Goal: Task Accomplishment & Management: Manage account settings

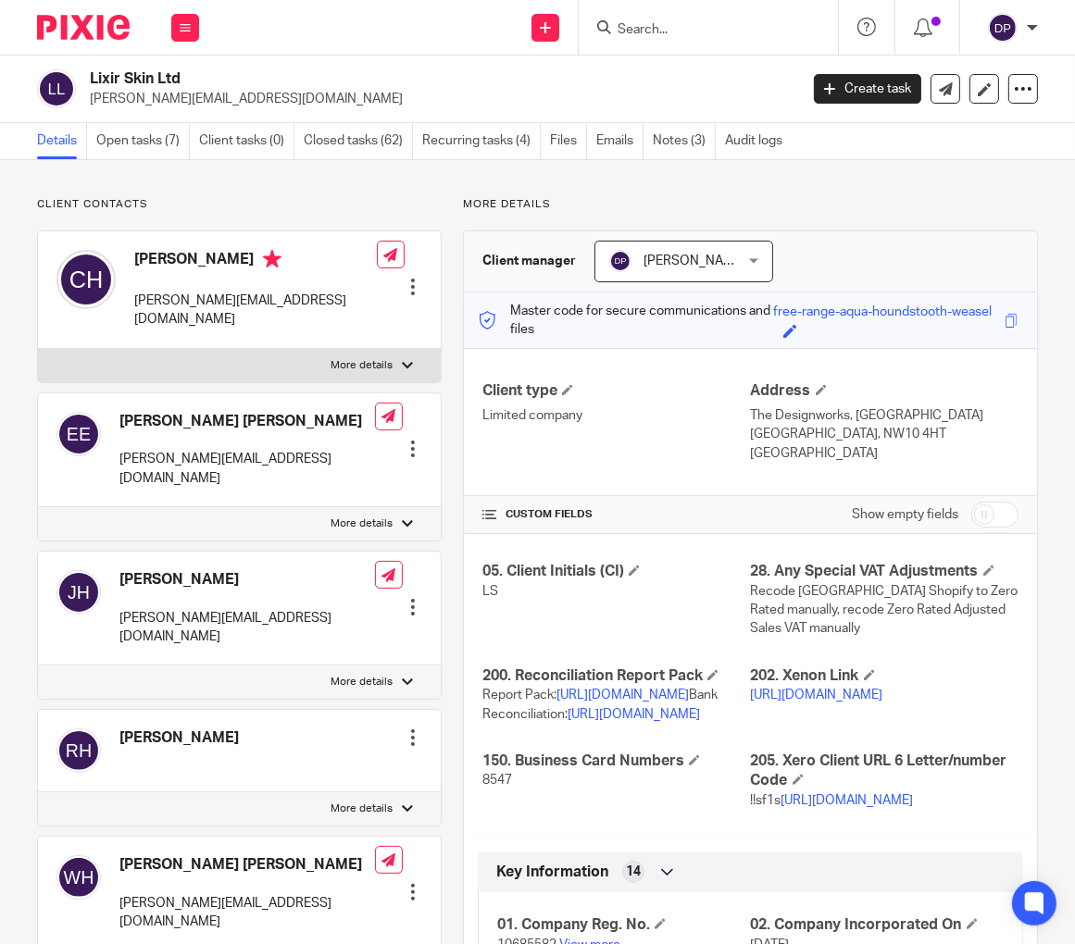
scroll to position [1229, 0]
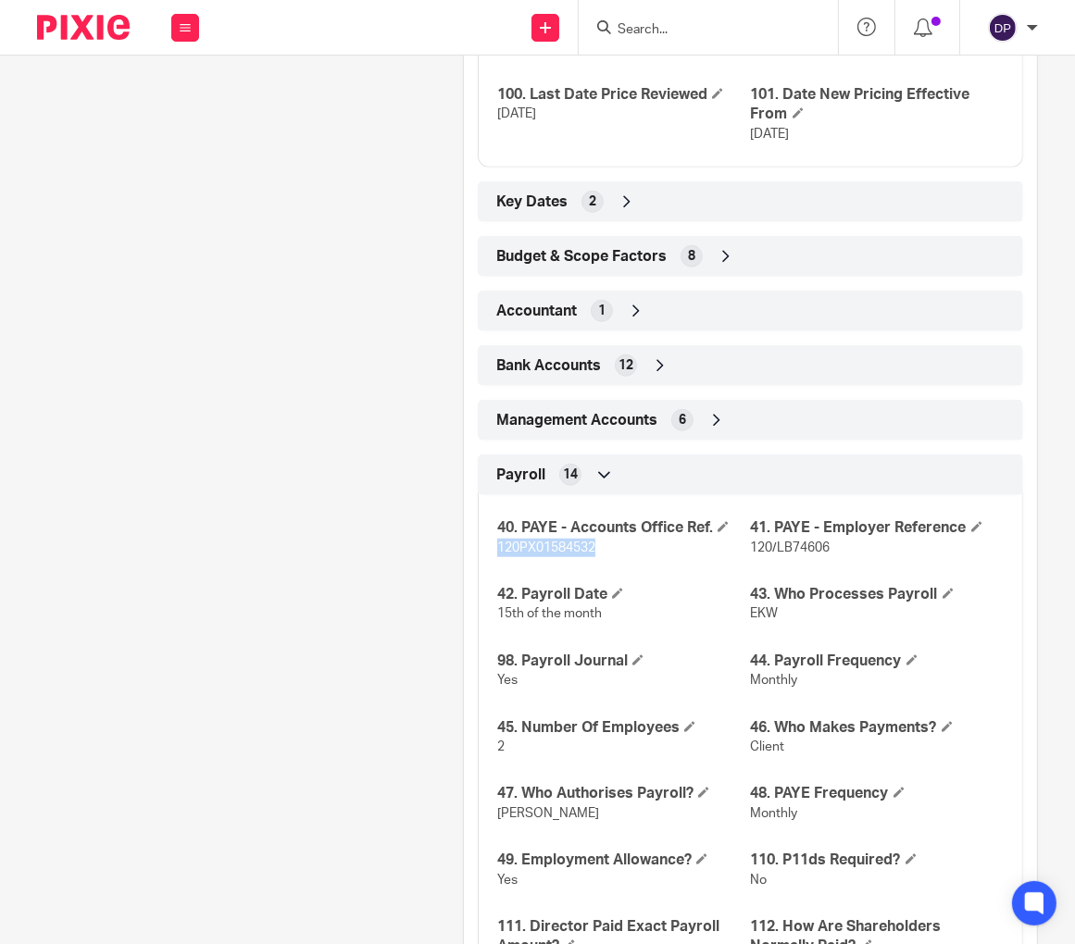
click at [109, 31] on img at bounding box center [83, 27] width 93 height 25
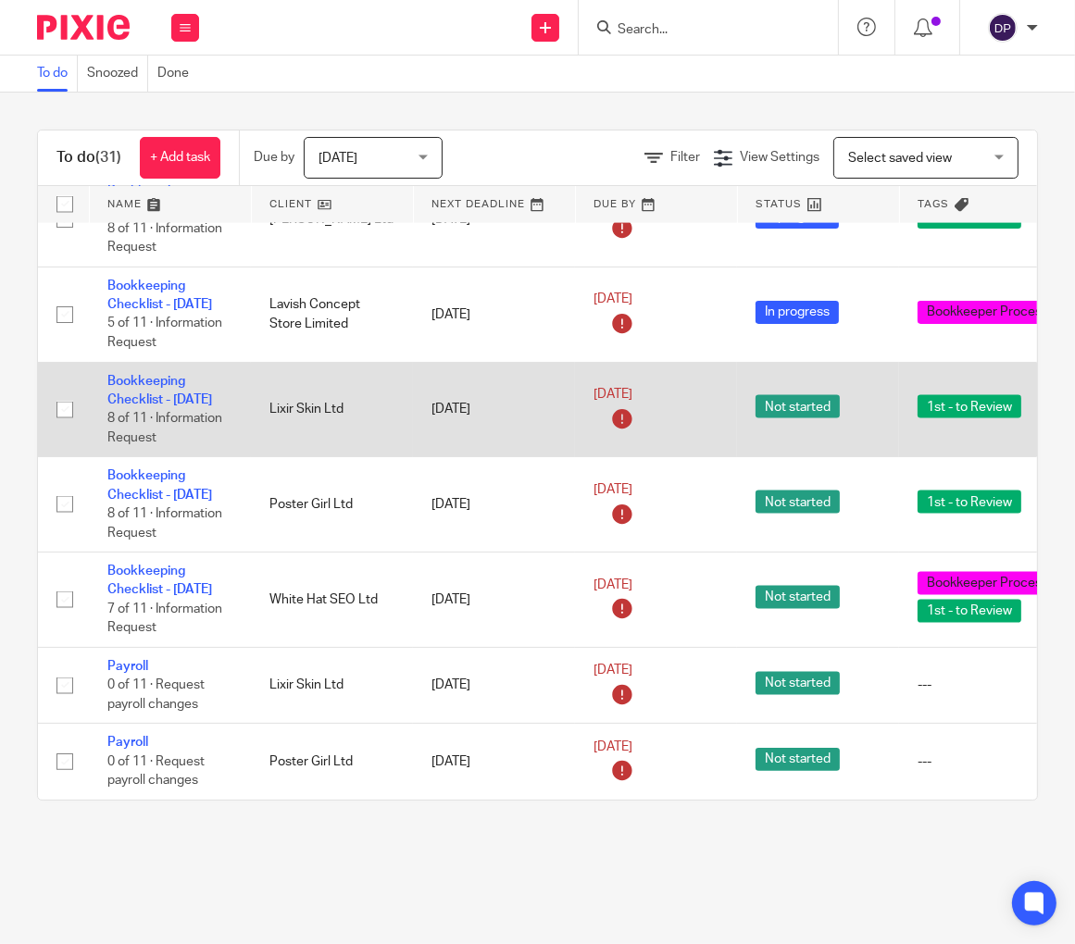
scroll to position [2854, 0]
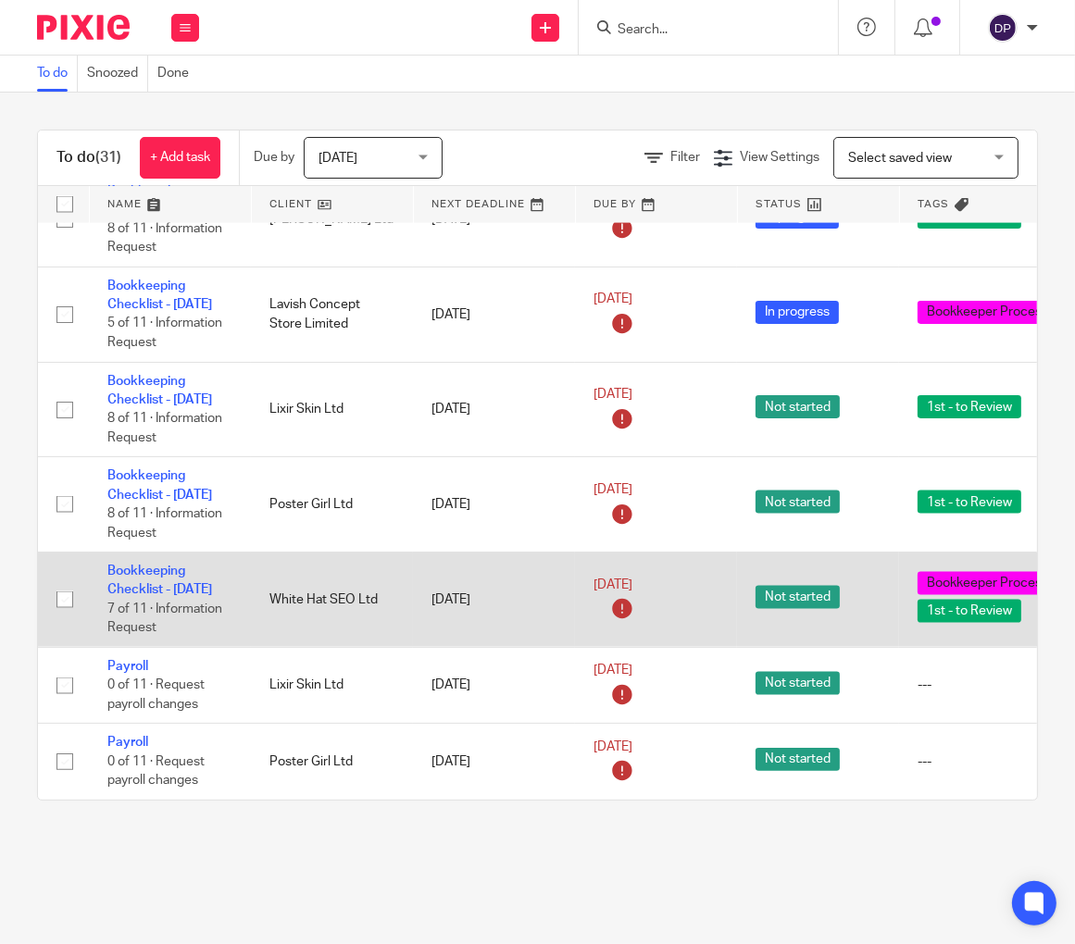
click at [991, 578] on span "Bookkeeper Processing" at bounding box center [995, 583] width 157 height 23
click at [146, 565] on link "Bookkeeping Checklist - [DATE]" at bounding box center [159, 580] width 105 height 31
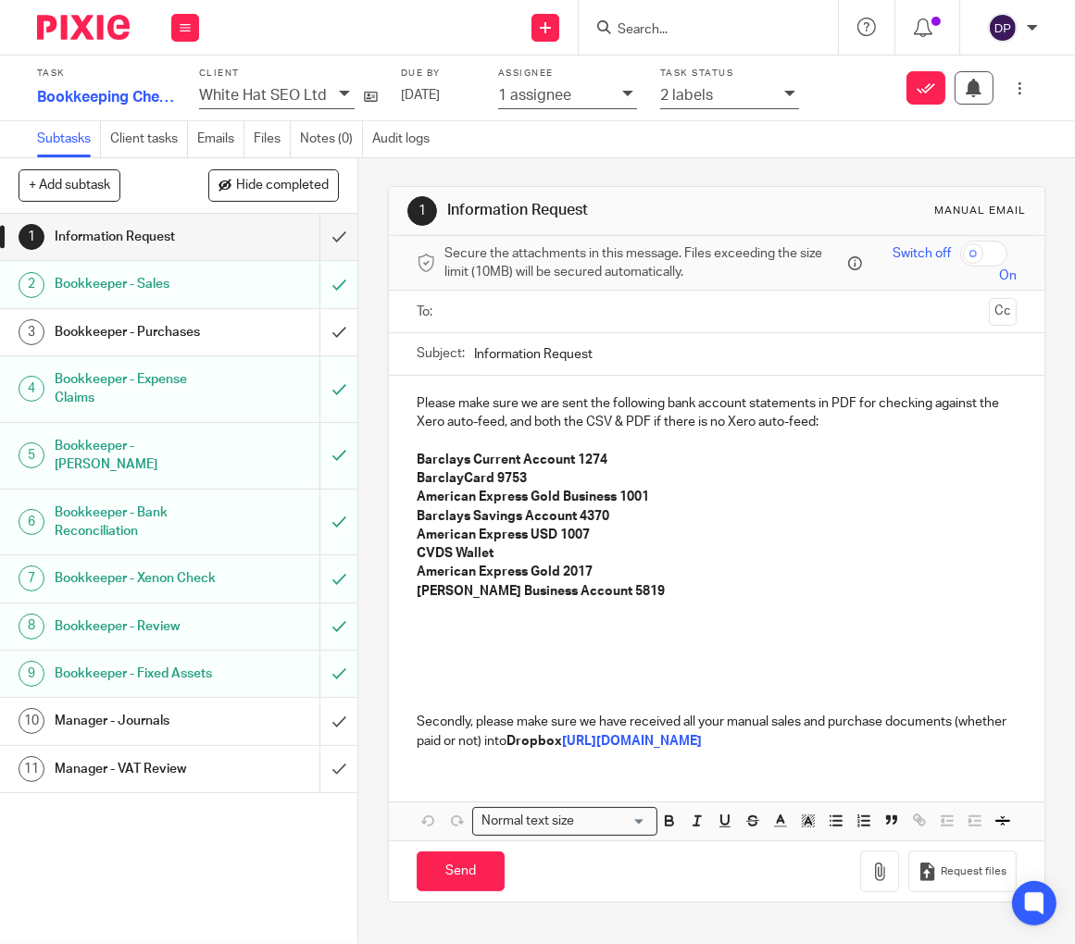
click at [787, 92] on icon at bounding box center [789, 93] width 11 height 11
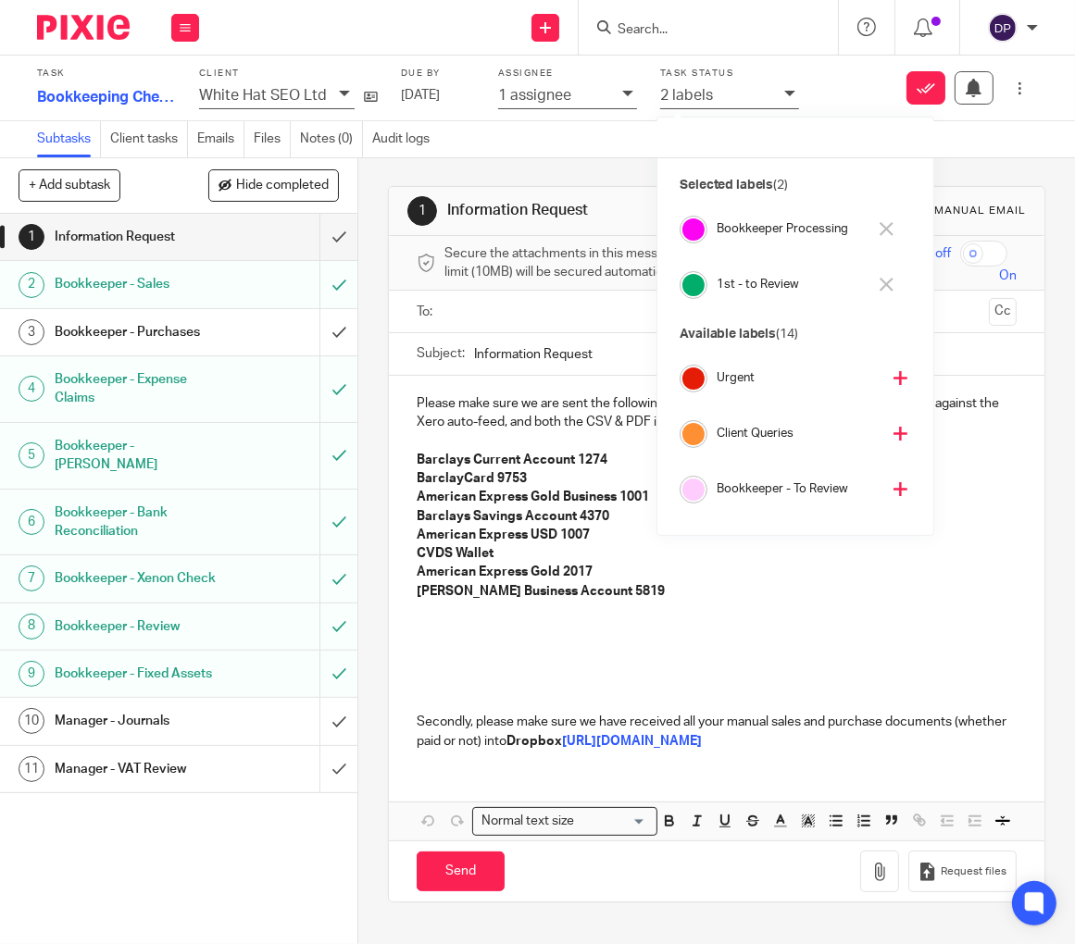
click at [893, 224] on button at bounding box center [886, 230] width 21 height 30
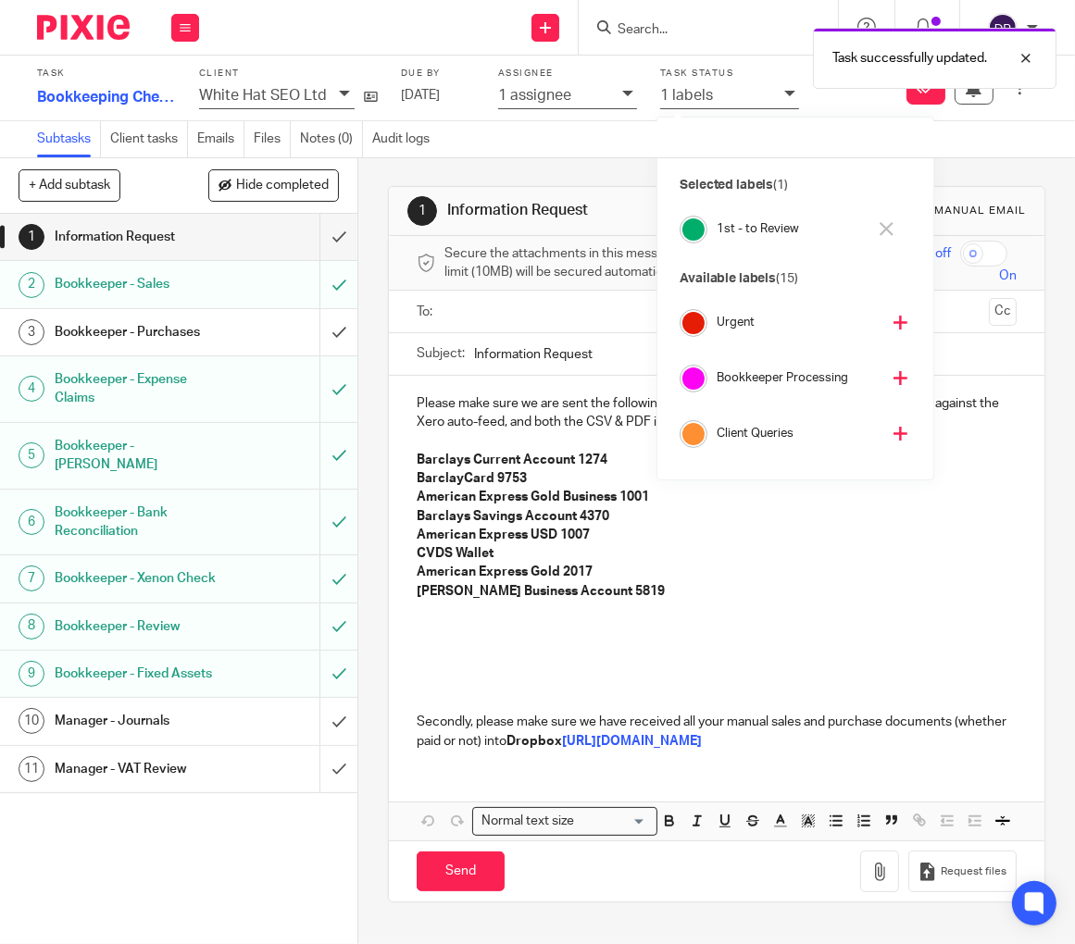
click at [92, 32] on img at bounding box center [83, 27] width 93 height 25
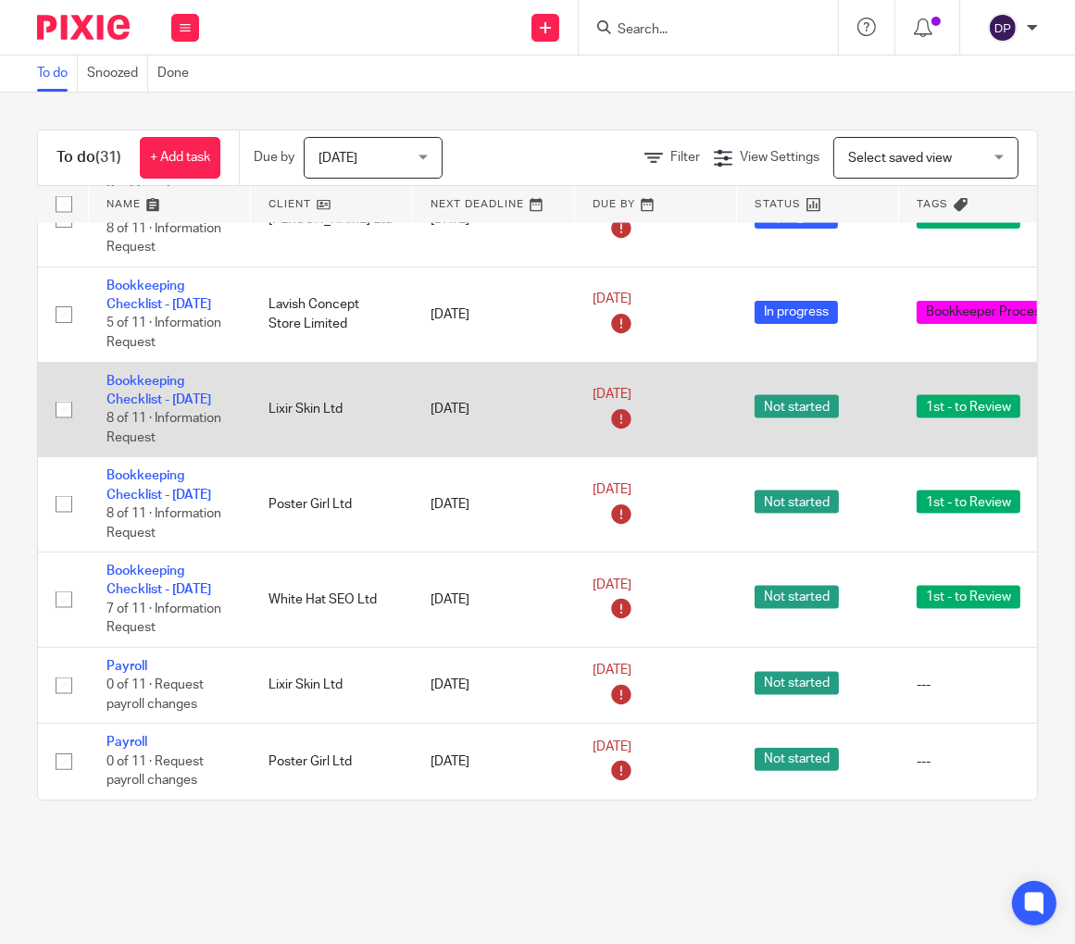
scroll to position [2854, 1]
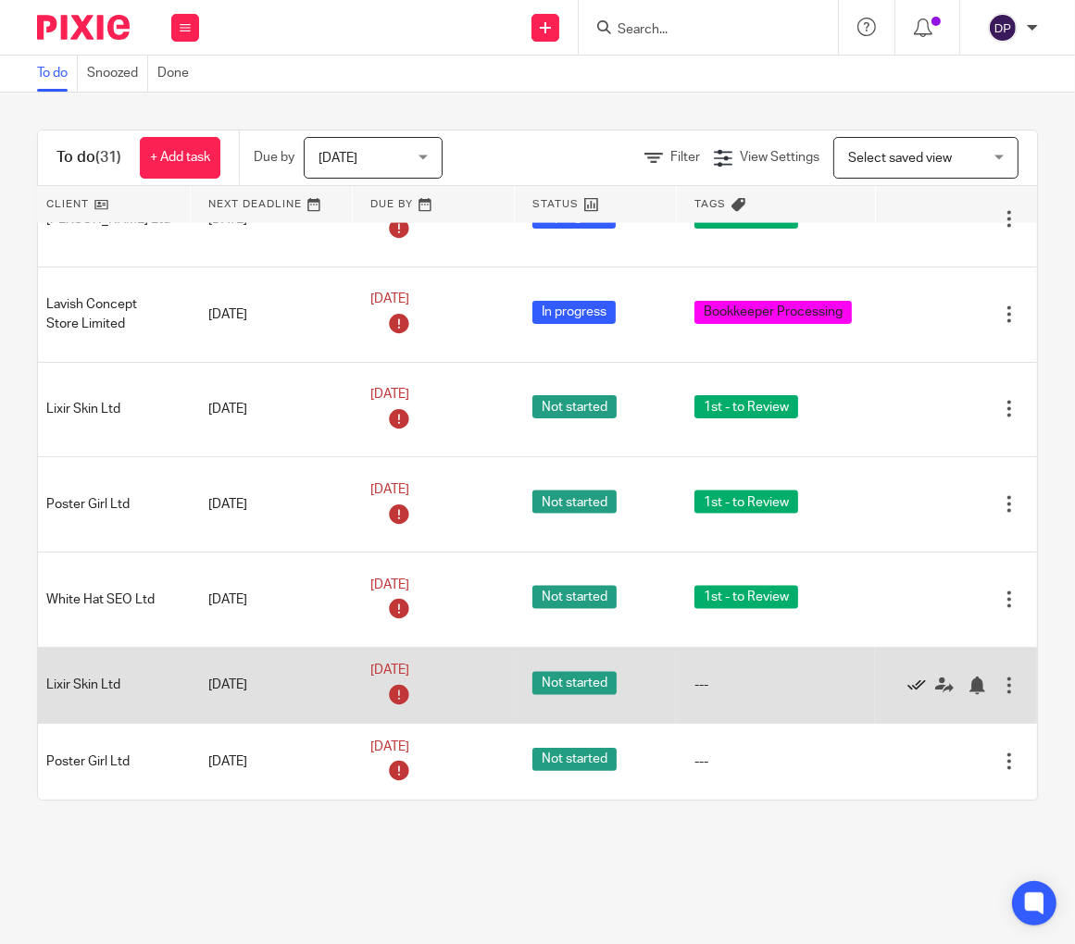
click at [917, 683] on icon at bounding box center [916, 686] width 19 height 19
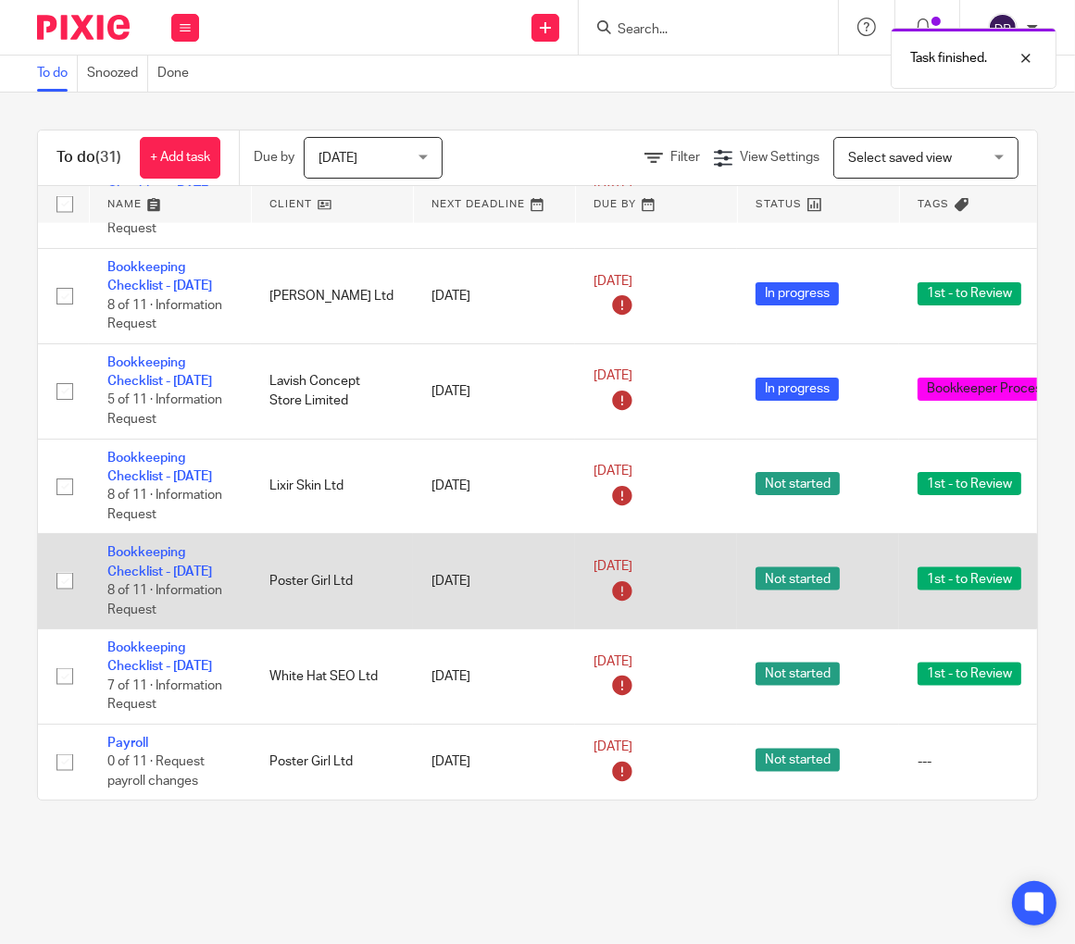
scroll to position [0, 0]
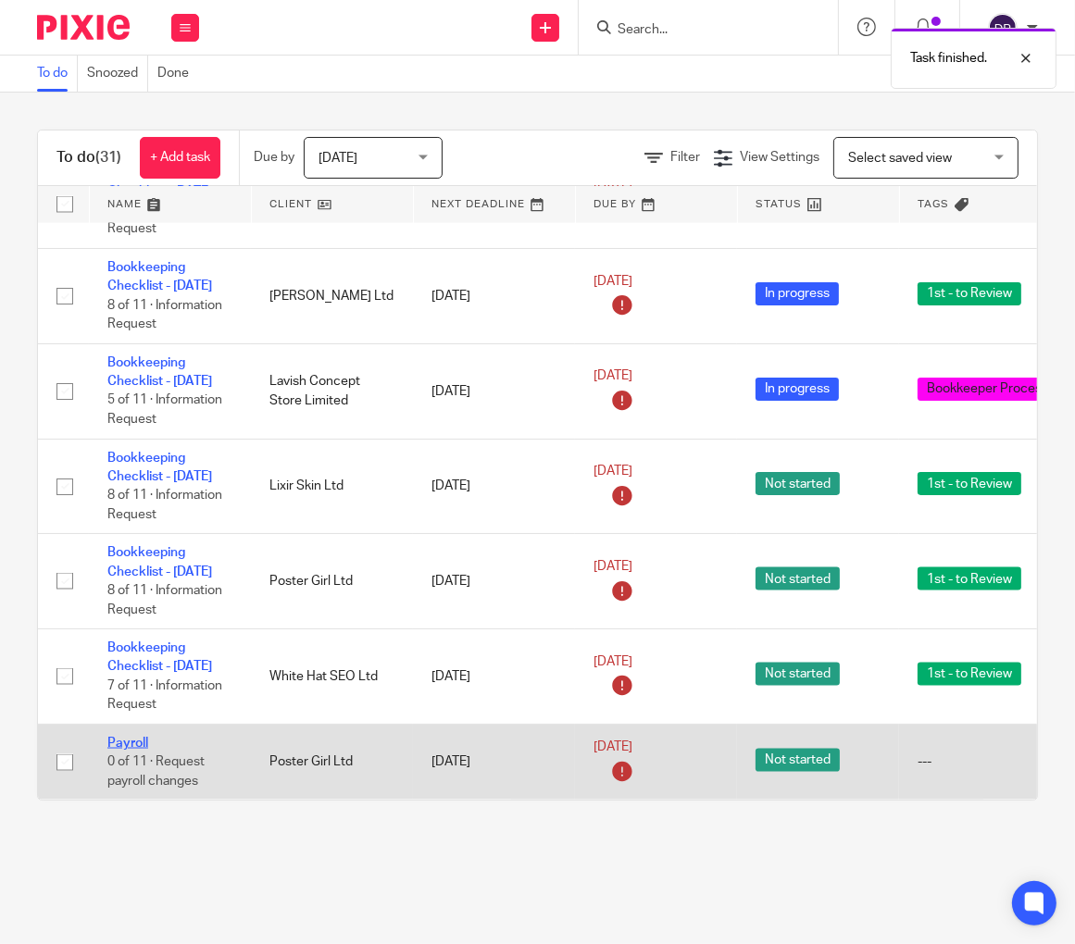
click at [115, 742] on link "Payroll" at bounding box center [127, 743] width 41 height 13
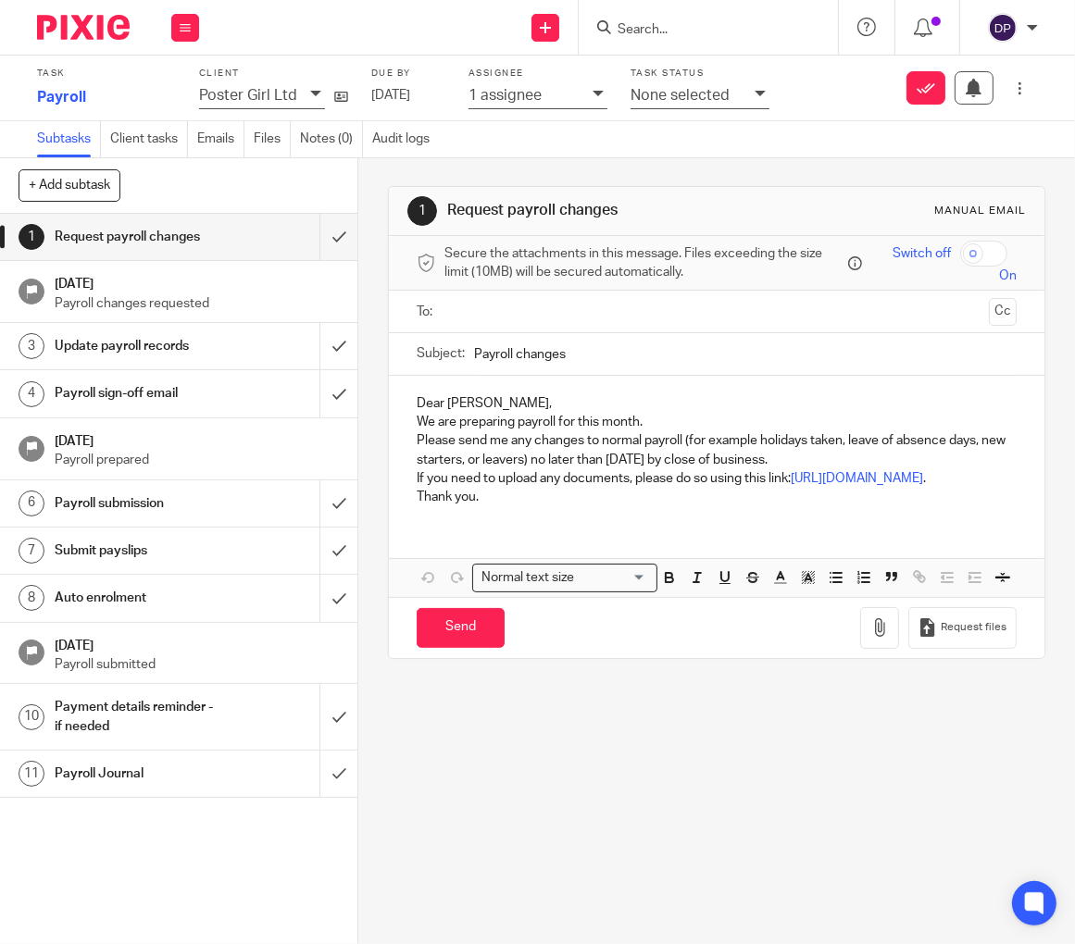
click at [712, 95] on p "None selected" at bounding box center [679, 95] width 99 height 17
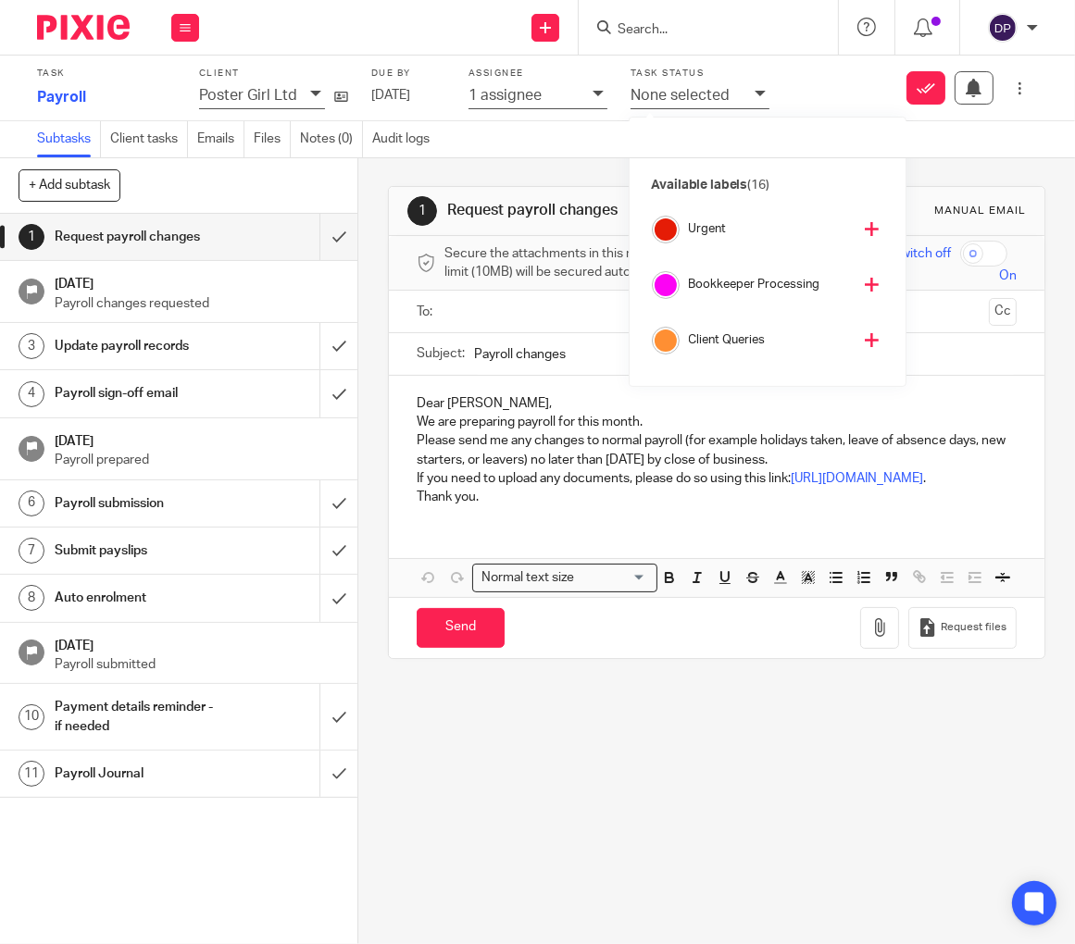
click at [865, 284] on icon at bounding box center [872, 285] width 14 height 14
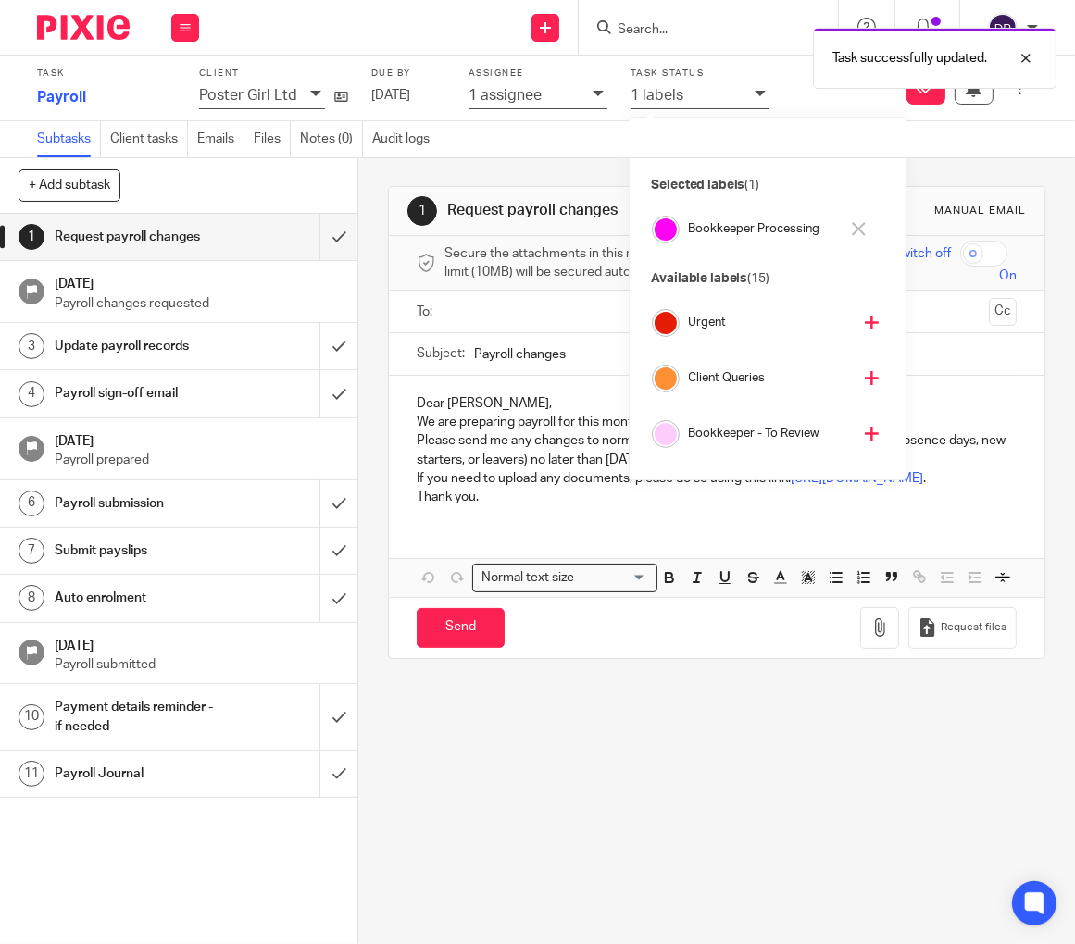
click at [865, 374] on icon at bounding box center [872, 378] width 14 height 14
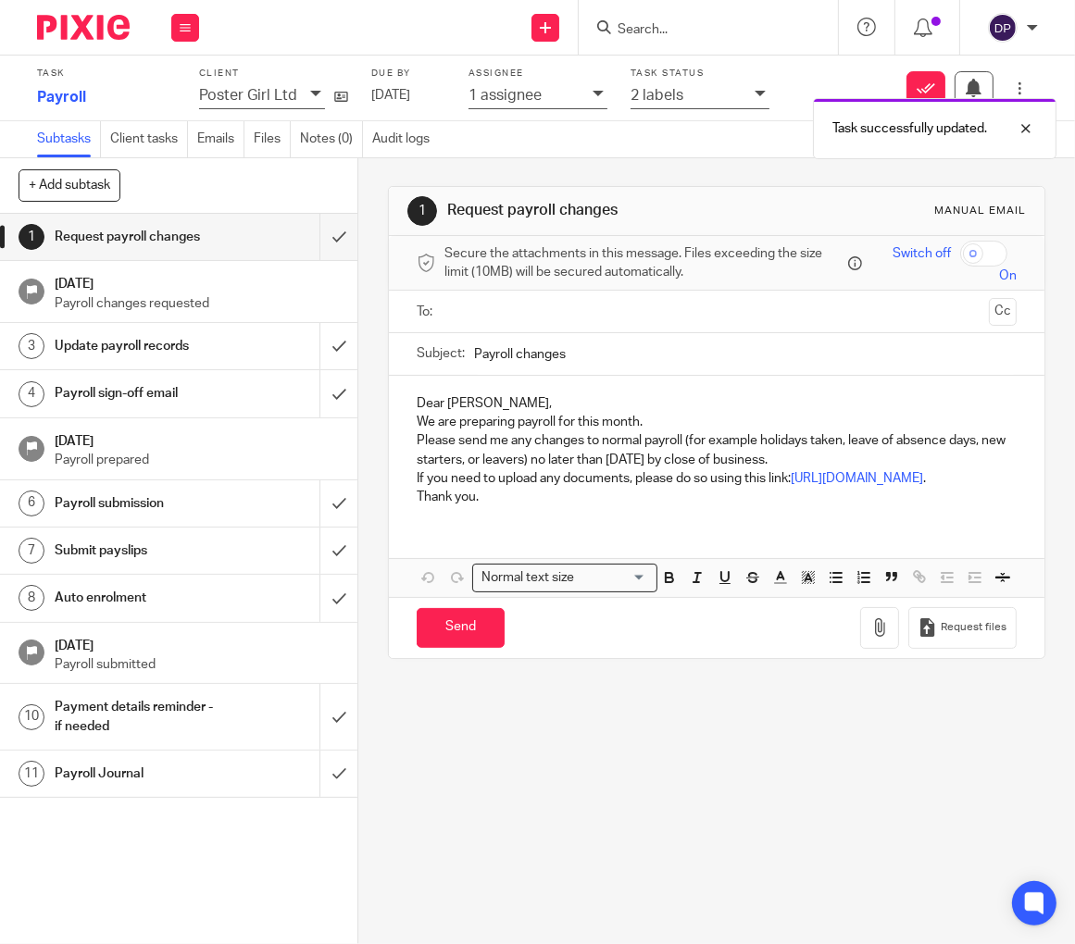
click at [73, 23] on img at bounding box center [83, 27] width 93 height 25
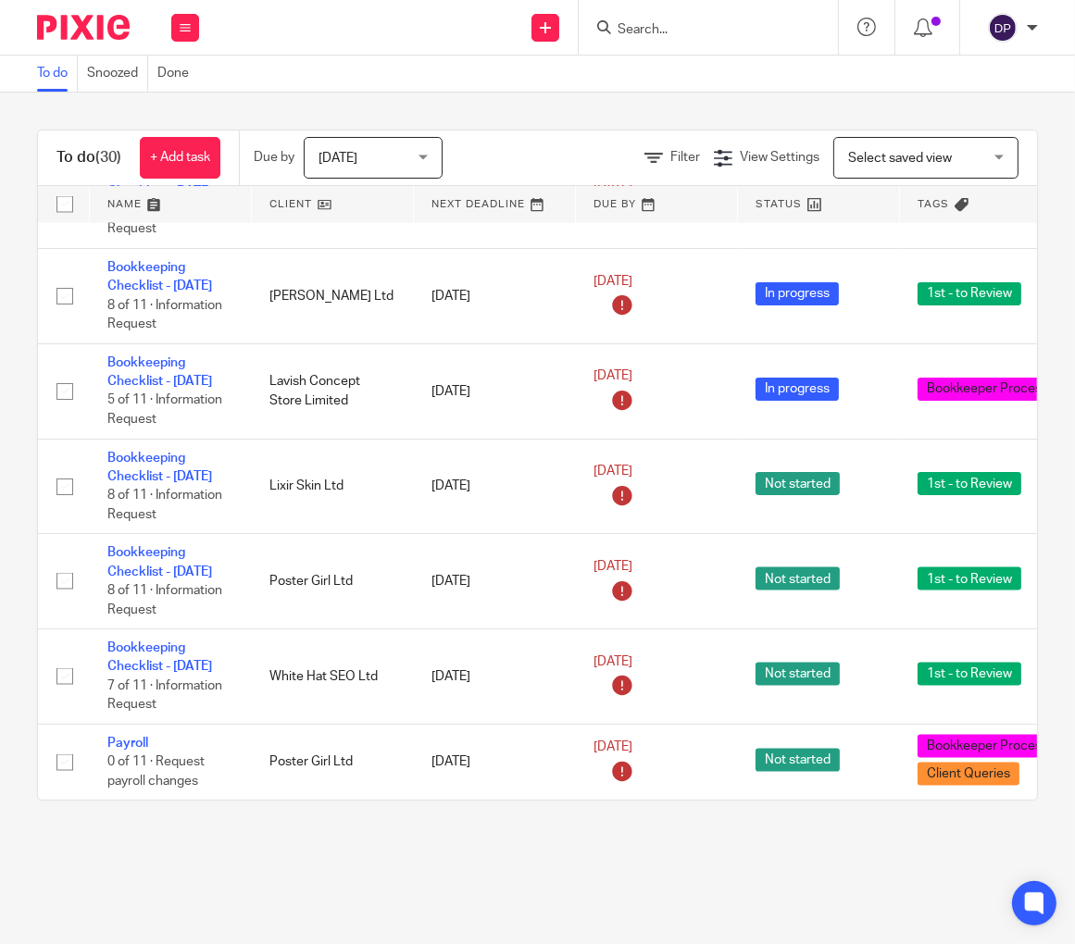
scroll to position [2775, 0]
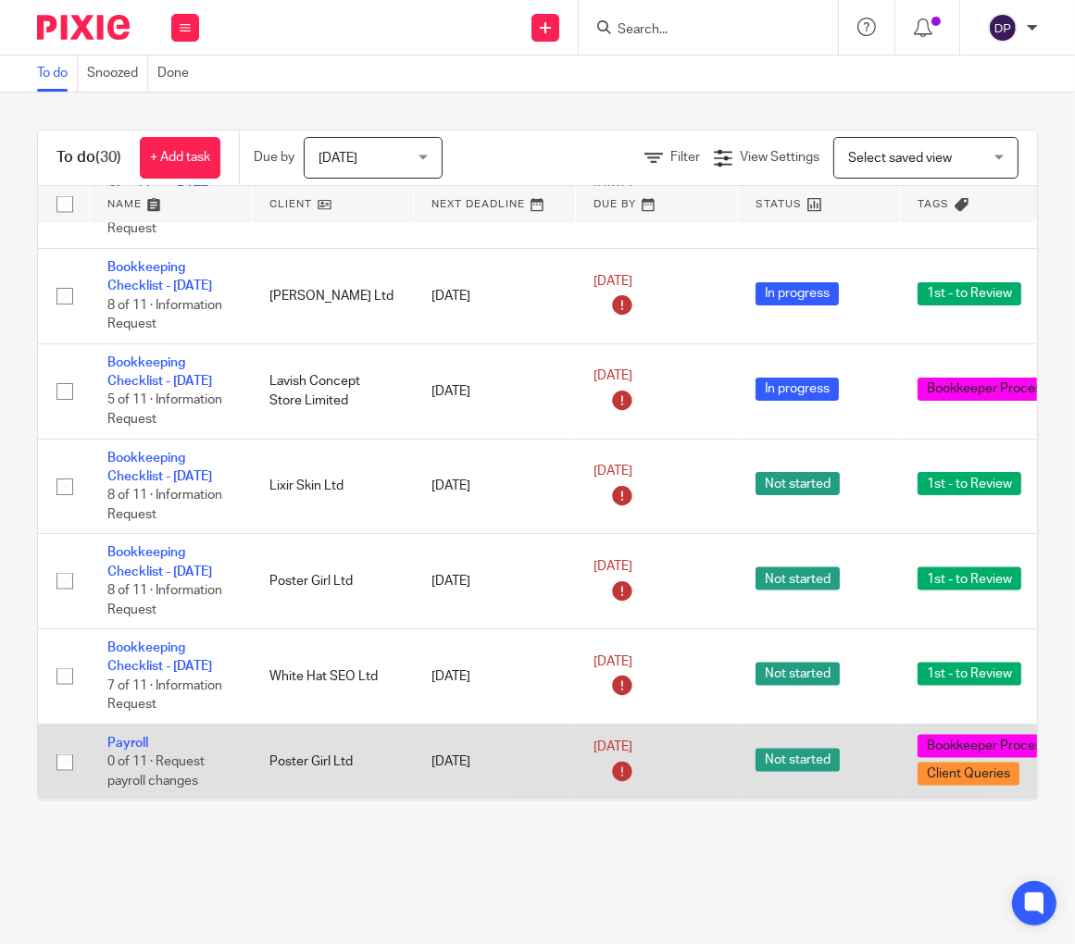
click at [977, 777] on span "Client Queries" at bounding box center [968, 774] width 102 height 23
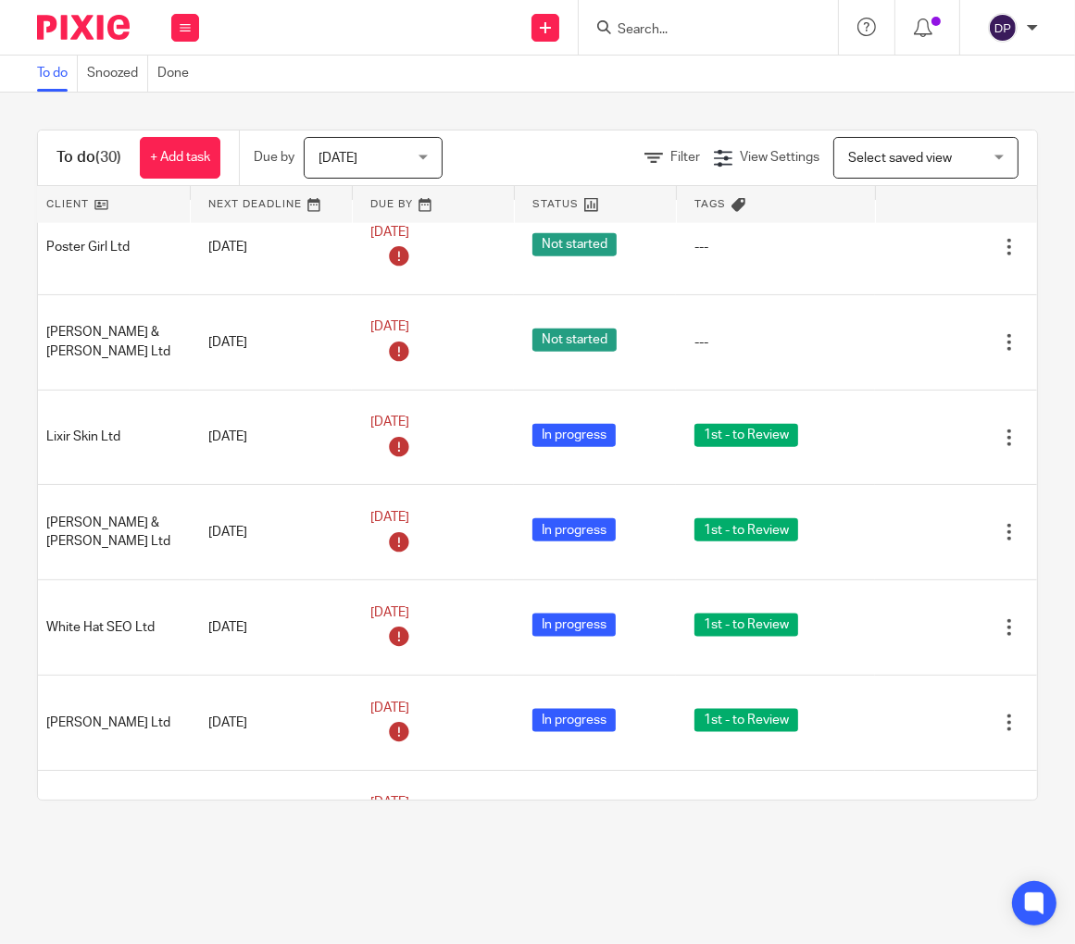
scroll to position [1888, 223]
click at [1013, 161] on div at bounding box center [1009, 152] width 19 height 19
click at [1001, 466] on span "Delete" at bounding box center [986, 466] width 39 height 13
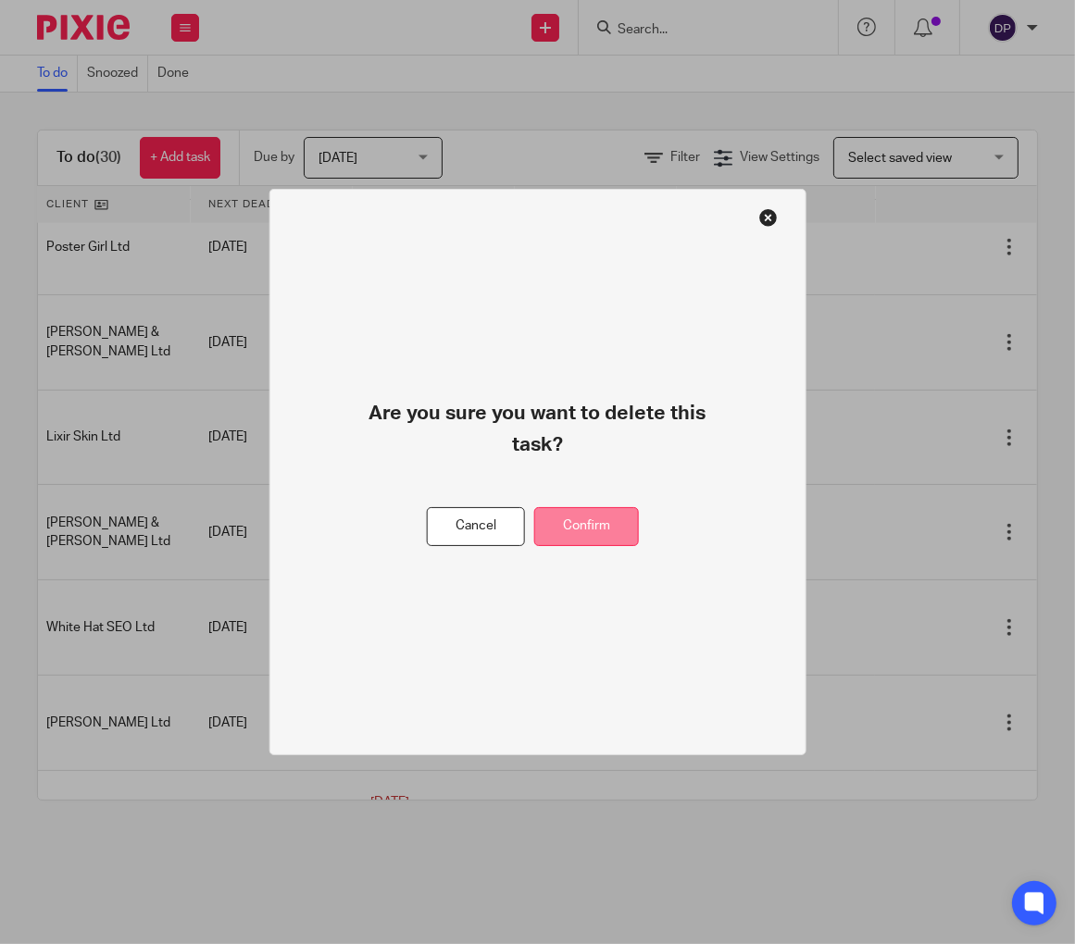
click at [596, 531] on button "Confirm" at bounding box center [586, 527] width 105 height 40
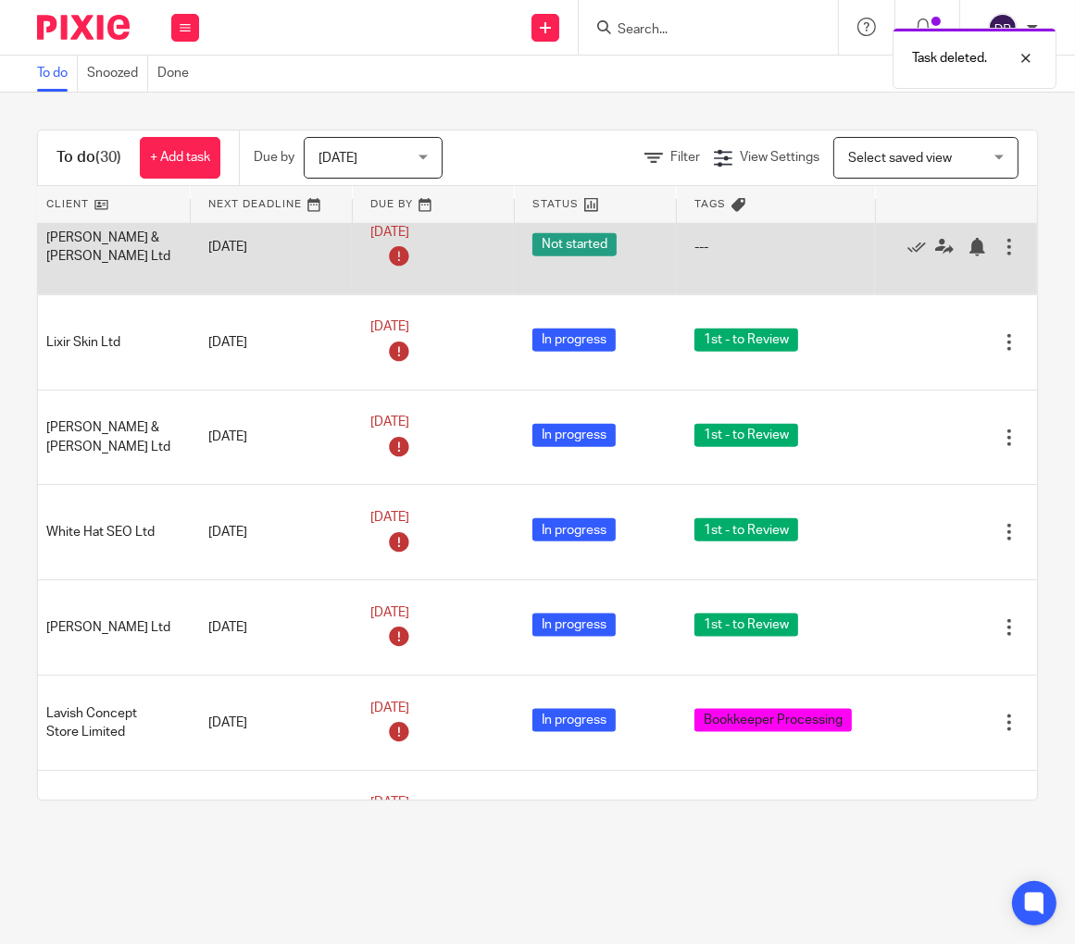
click at [1001, 256] on div at bounding box center [1009, 247] width 19 height 19
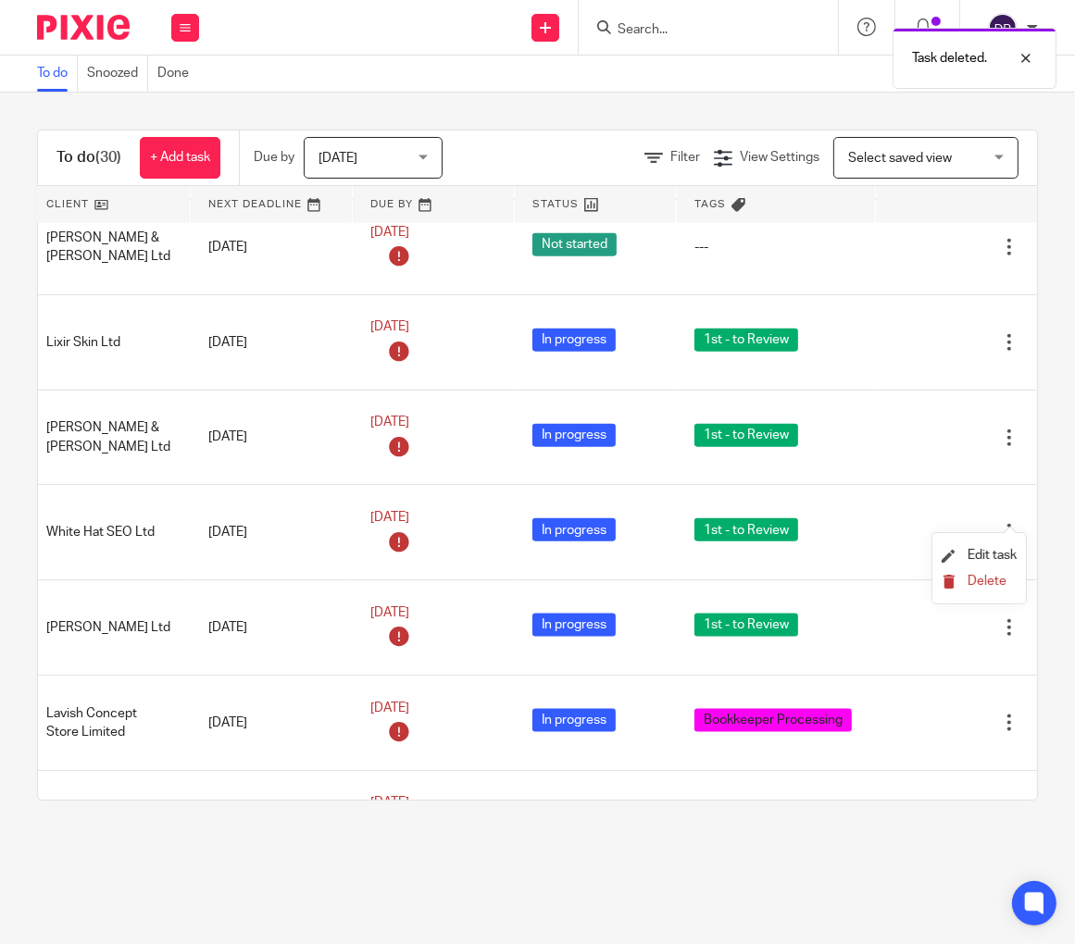
click at [969, 582] on span "Delete" at bounding box center [986, 581] width 39 height 13
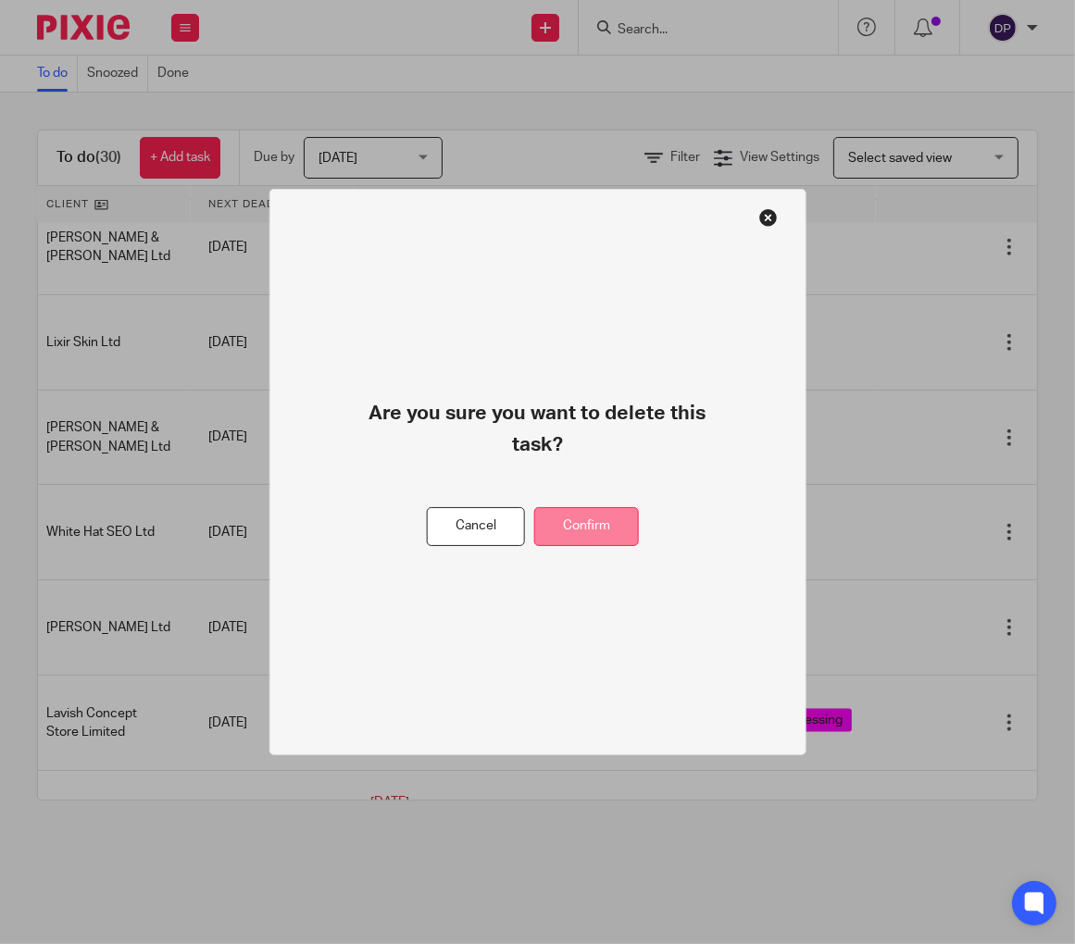
click at [607, 526] on button "Confirm" at bounding box center [586, 527] width 105 height 40
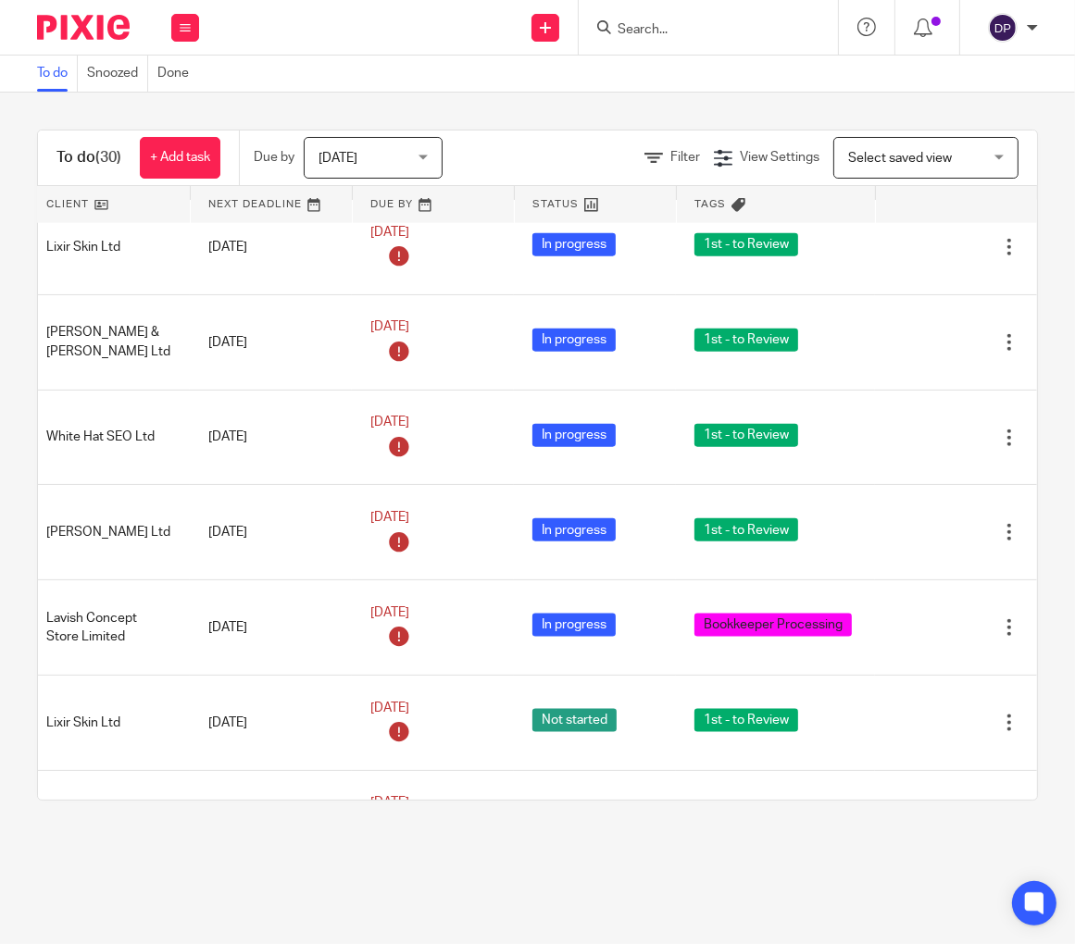
click at [925, 161] on icon at bounding box center [916, 152] width 19 height 19
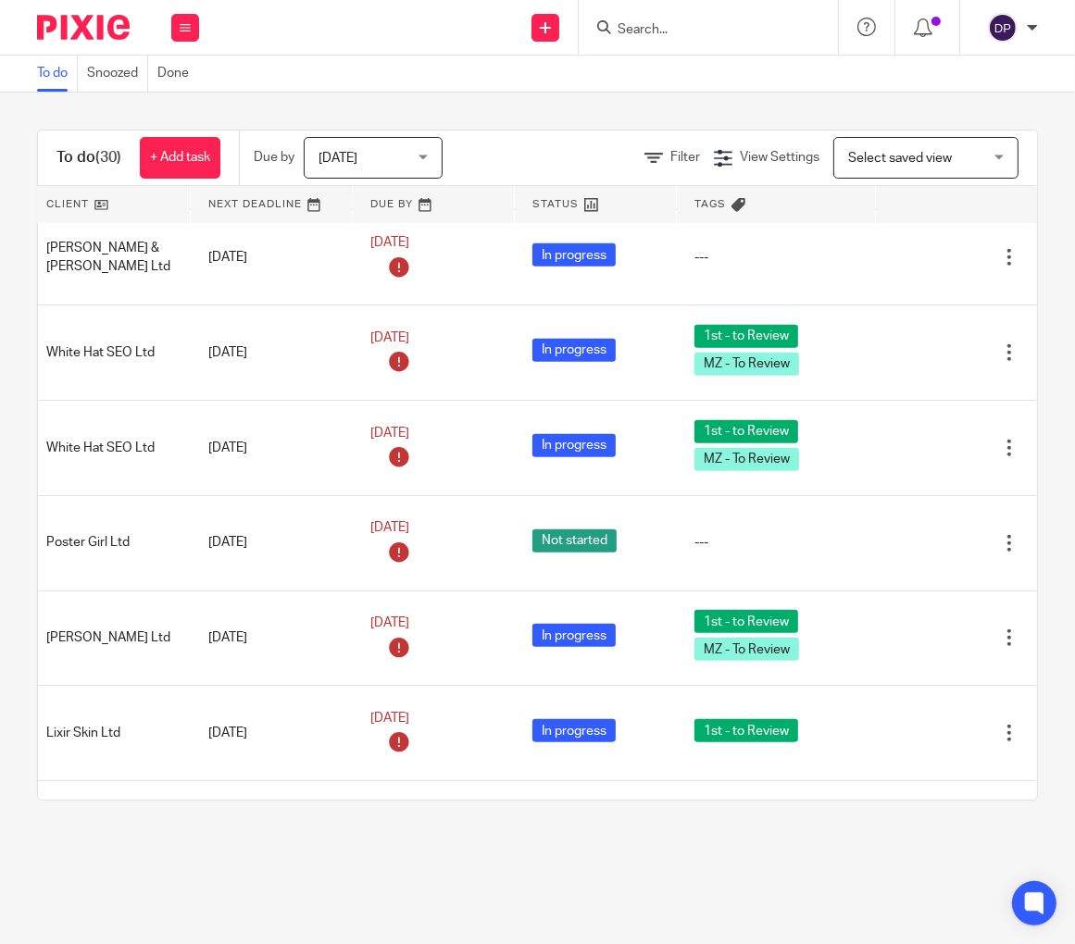
scroll to position [1307, 223]
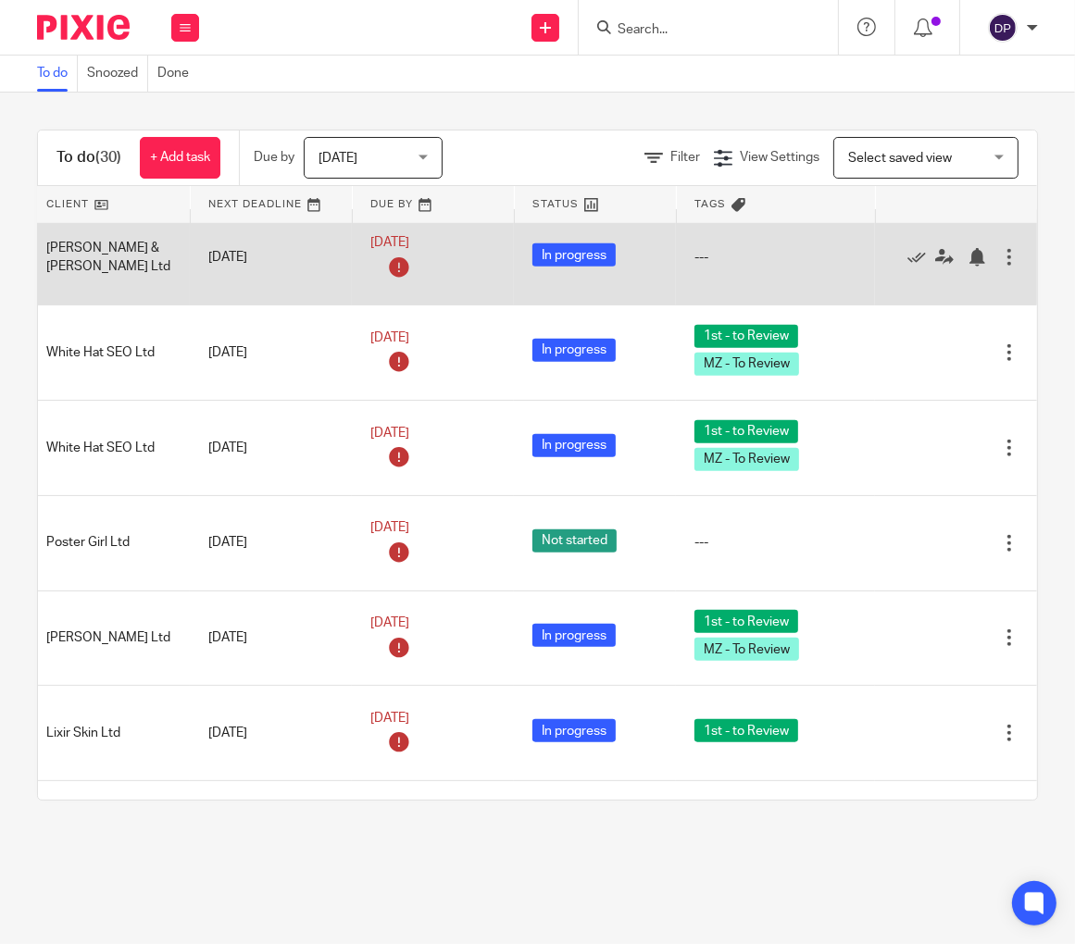
click at [1014, 267] on div at bounding box center [1009, 257] width 19 height 19
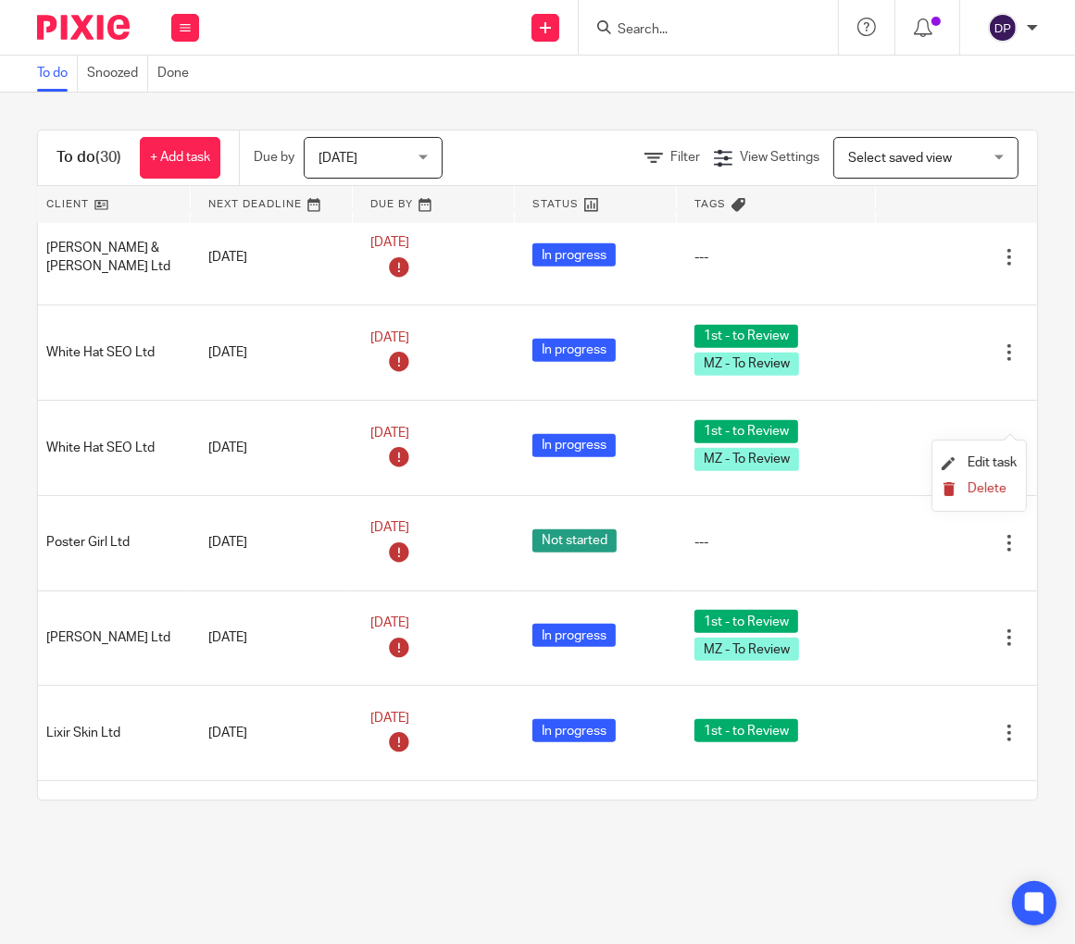
click at [985, 491] on span "Delete" at bounding box center [986, 488] width 39 height 13
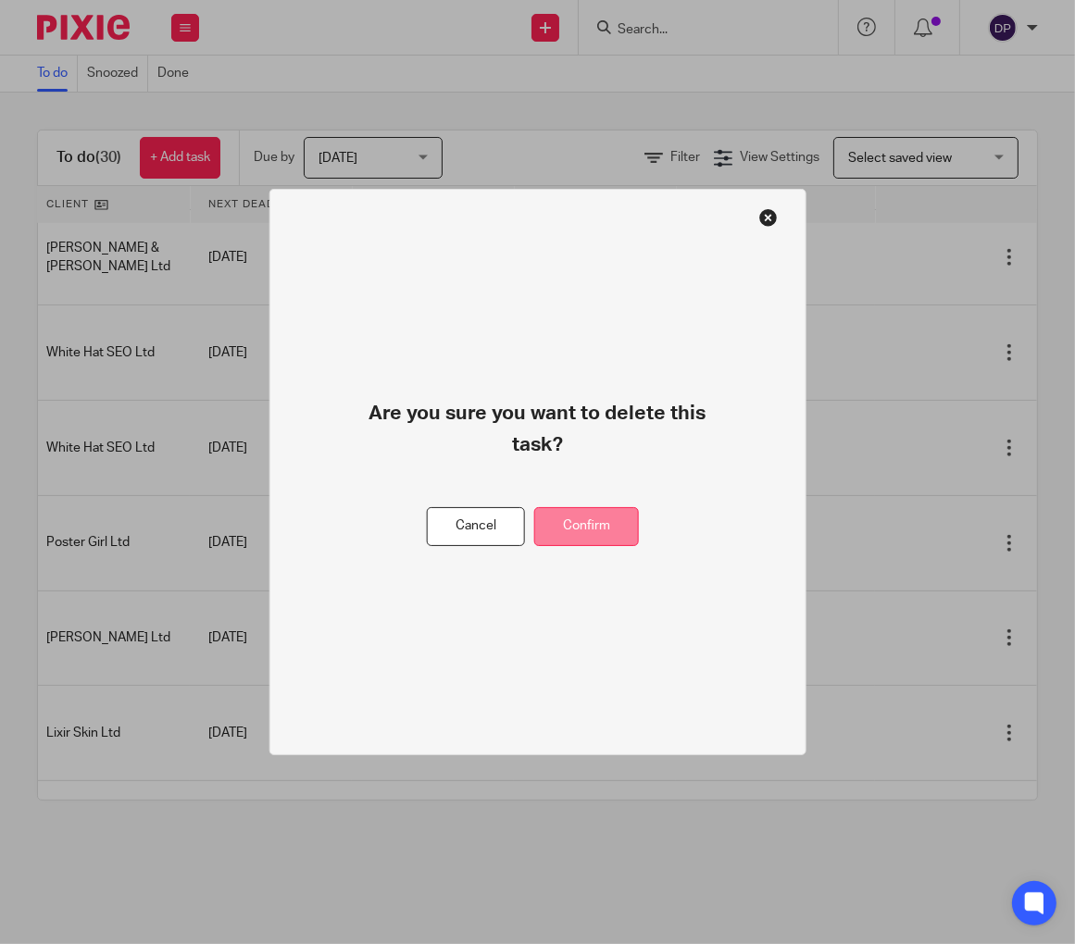
click at [585, 538] on button "Confirm" at bounding box center [586, 527] width 105 height 40
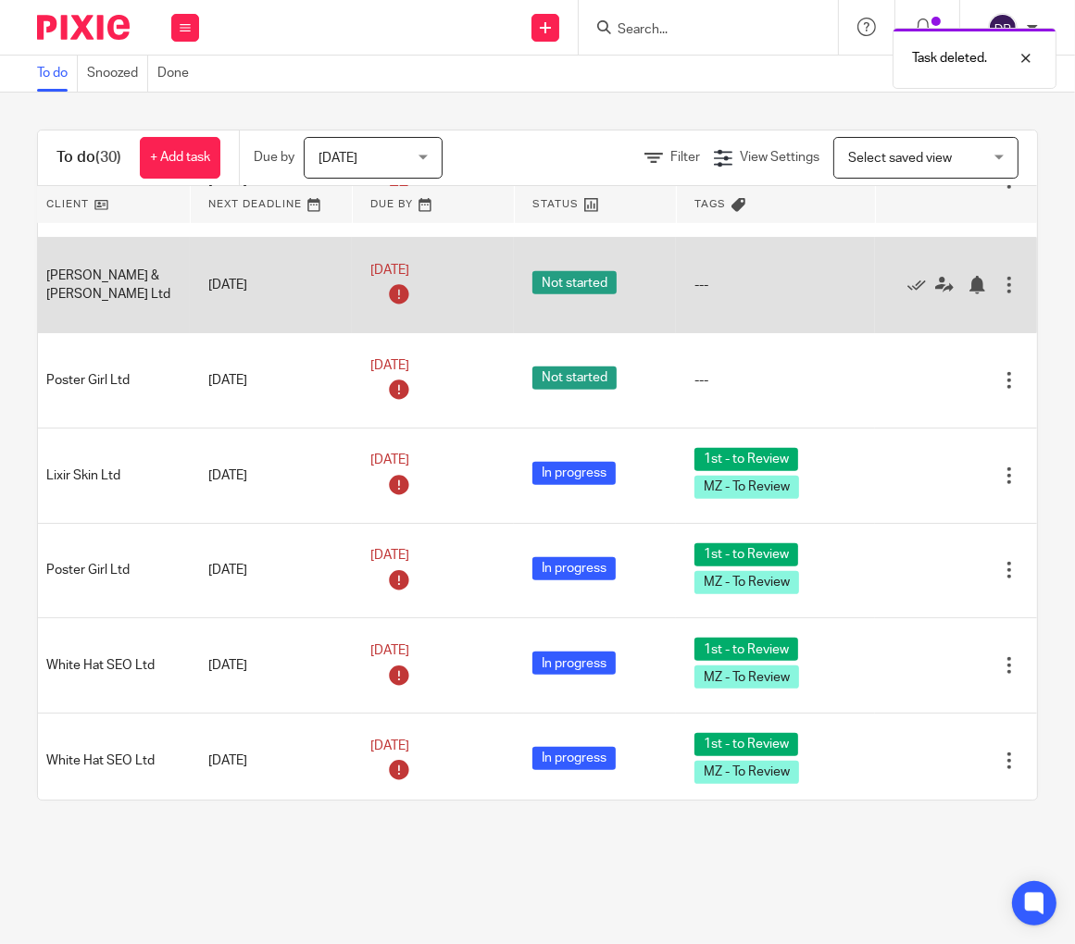
scroll to position [899, 223]
click at [1006, 294] on div at bounding box center [1009, 285] width 19 height 19
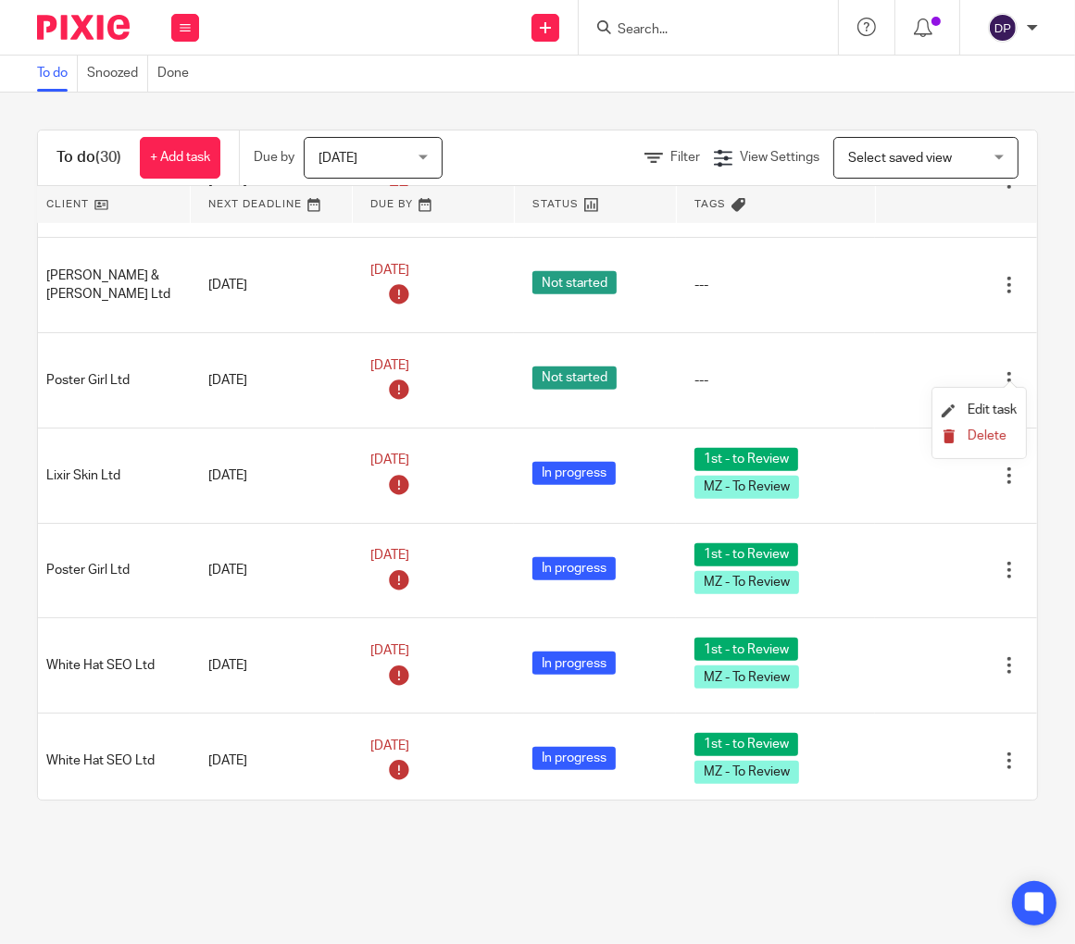
click at [978, 430] on button "Delete" at bounding box center [978, 437] width 75 height 15
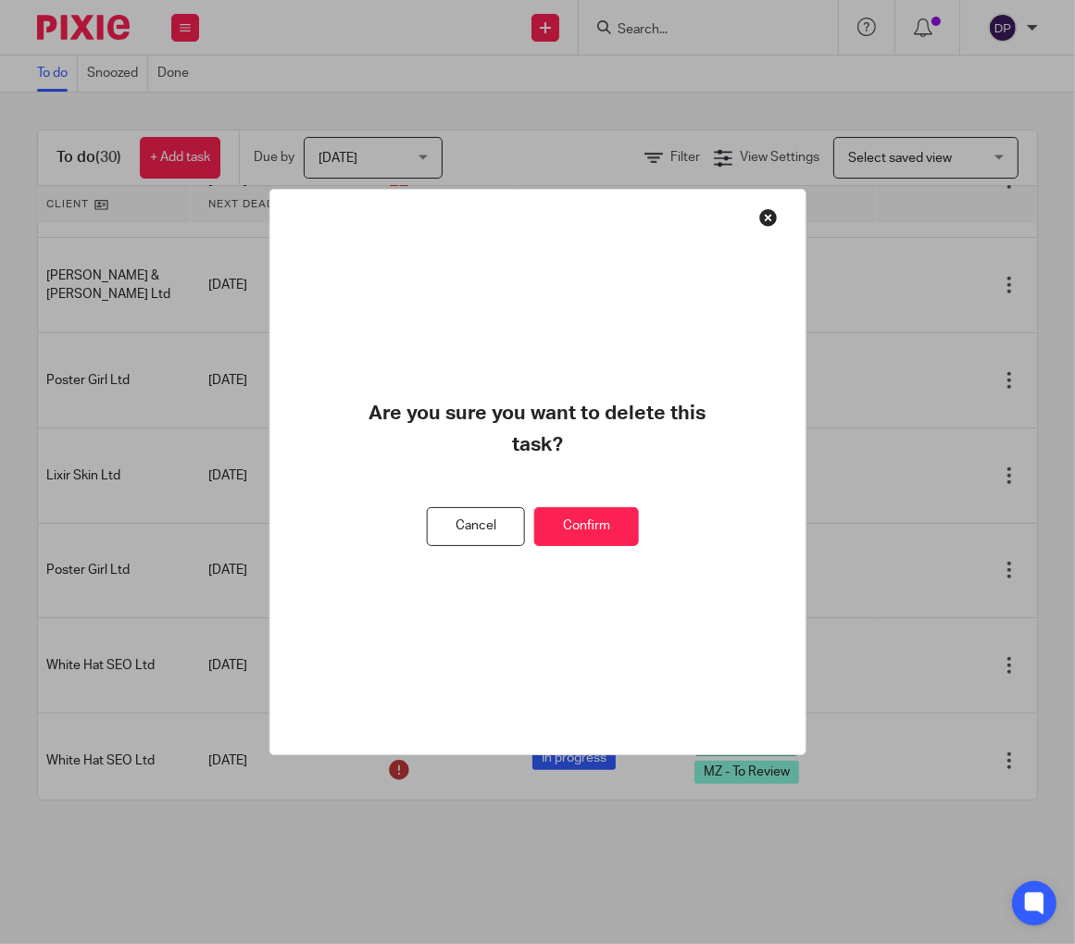
click at [583, 523] on button "Confirm" at bounding box center [586, 527] width 105 height 40
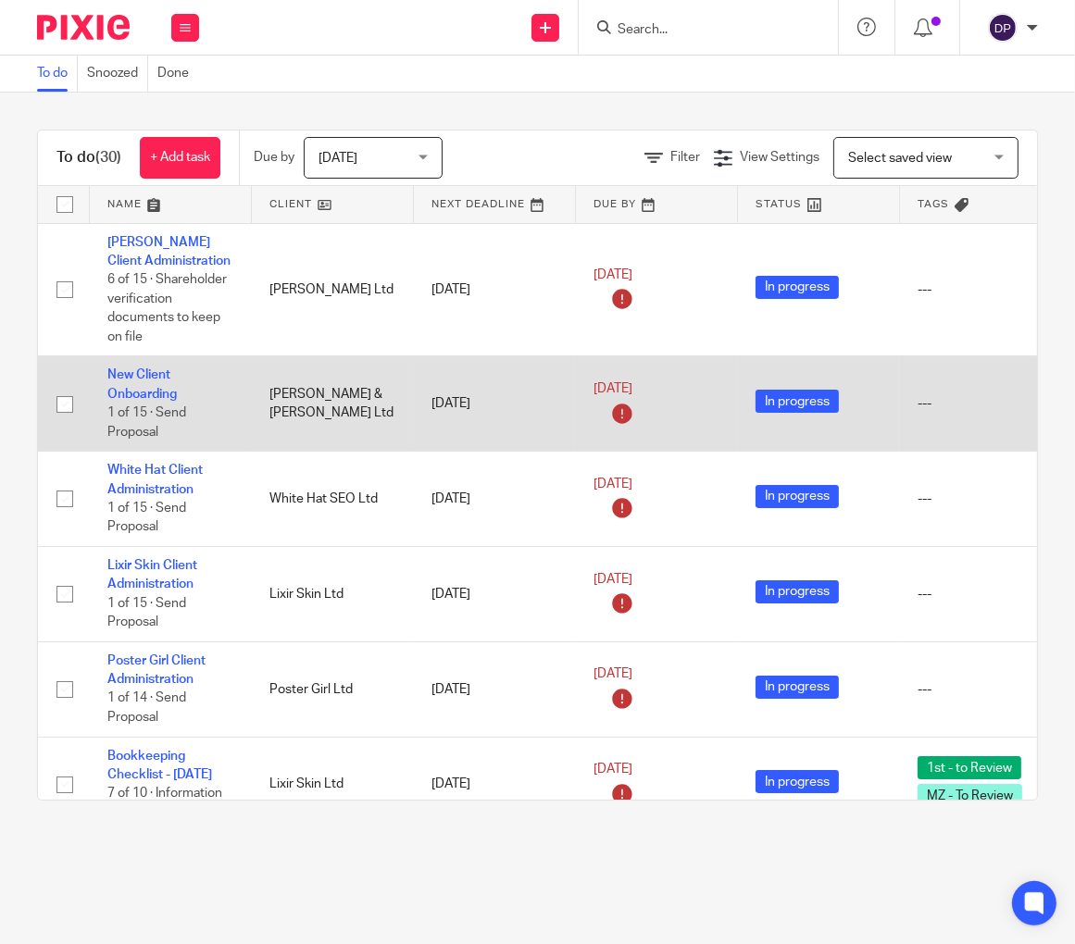
scroll to position [0, 0]
